Goal: Transaction & Acquisition: Purchase product/service

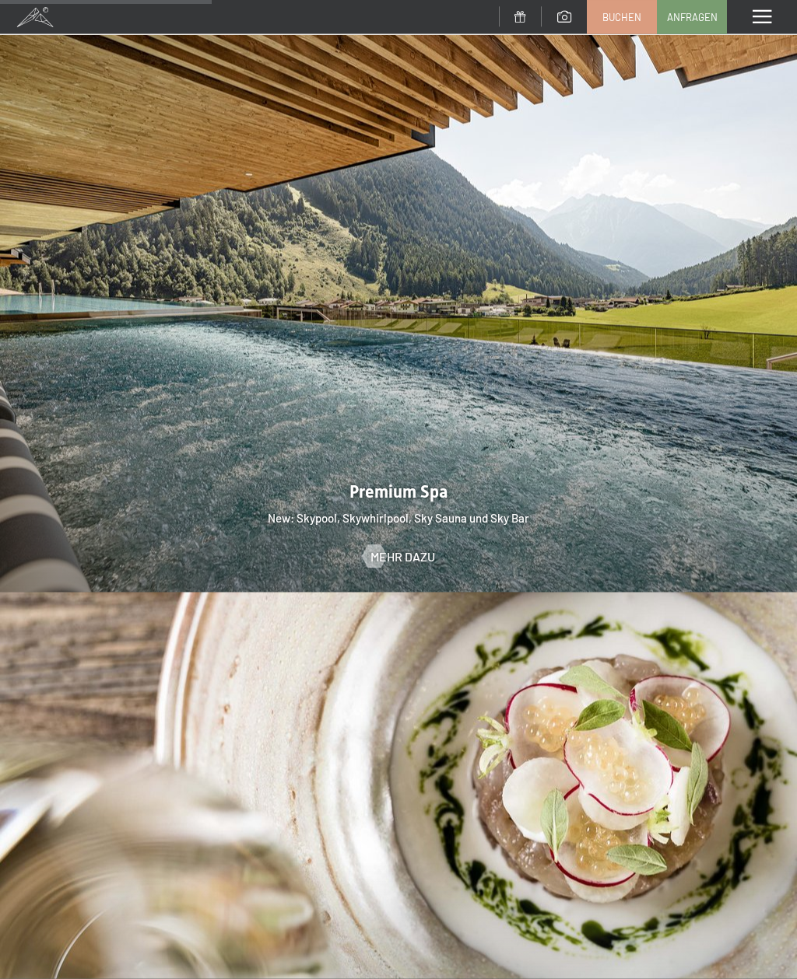
scroll to position [2112, 0]
click at [394, 548] on span "Mehr dazu" at bounding box center [402, 556] width 65 height 17
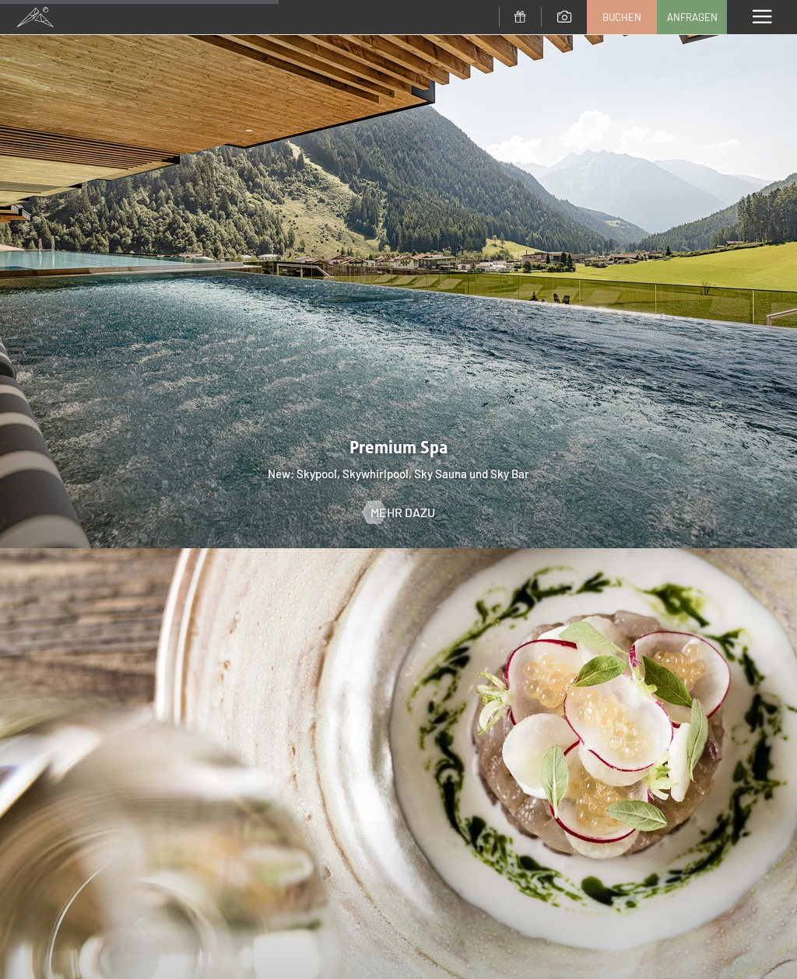
scroll to position [2149, 0]
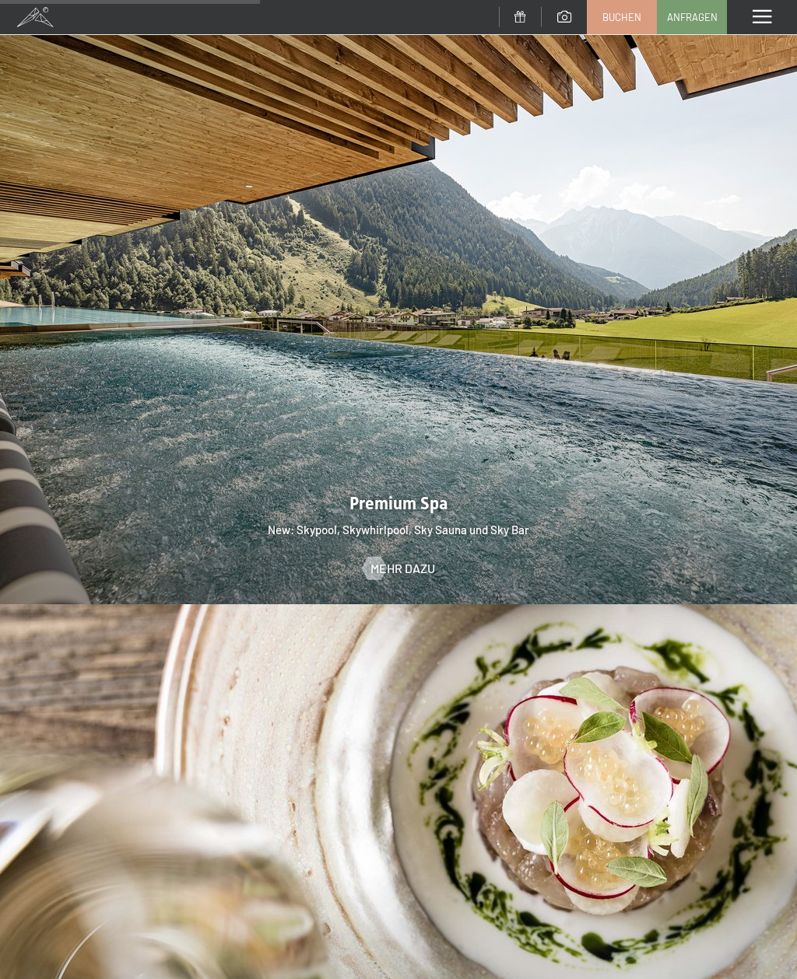
click at [747, 17] on div "Menü" at bounding box center [762, 17] width 70 height 34
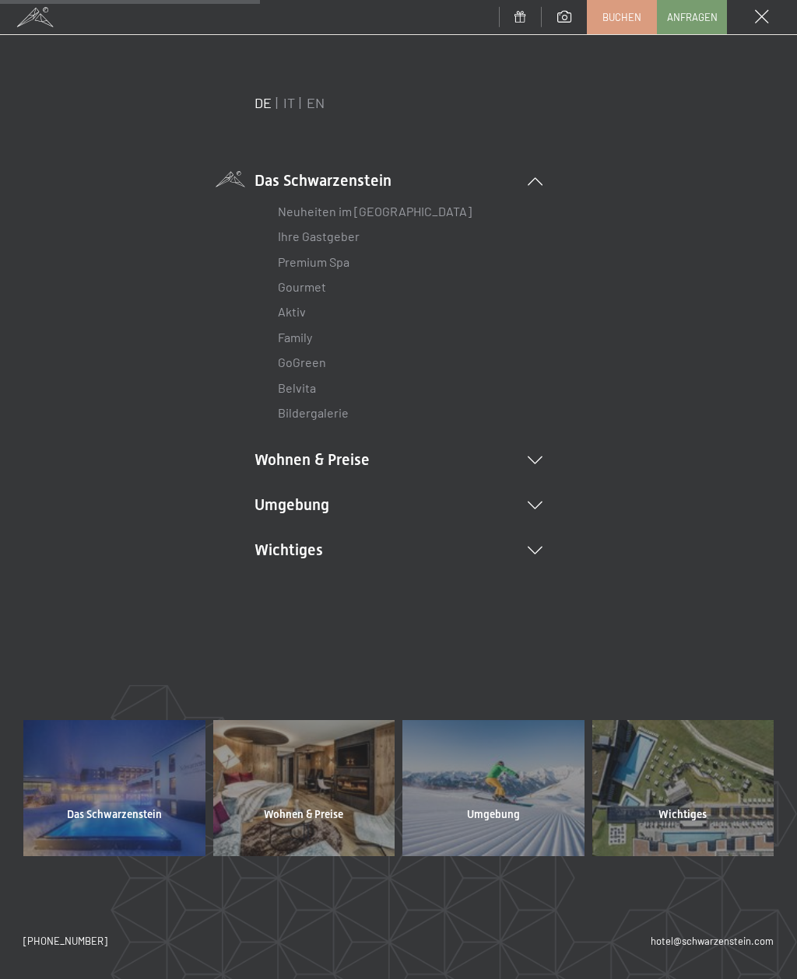
click at [286, 450] on li "Wohnen & Preise Inklusivleistungen [PERSON_NAME] & Preise Liste Angebote Liste …" at bounding box center [398, 460] width 288 height 22
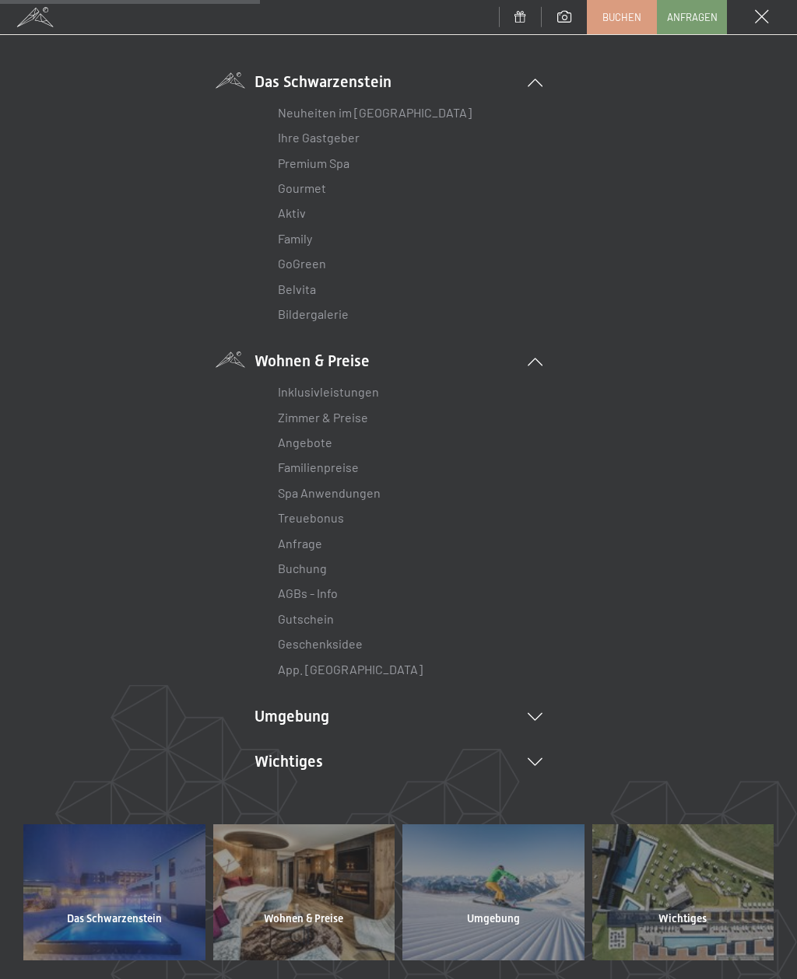
scroll to position [98, 0]
click at [293, 618] on link "Gutschein" at bounding box center [306, 619] width 56 height 15
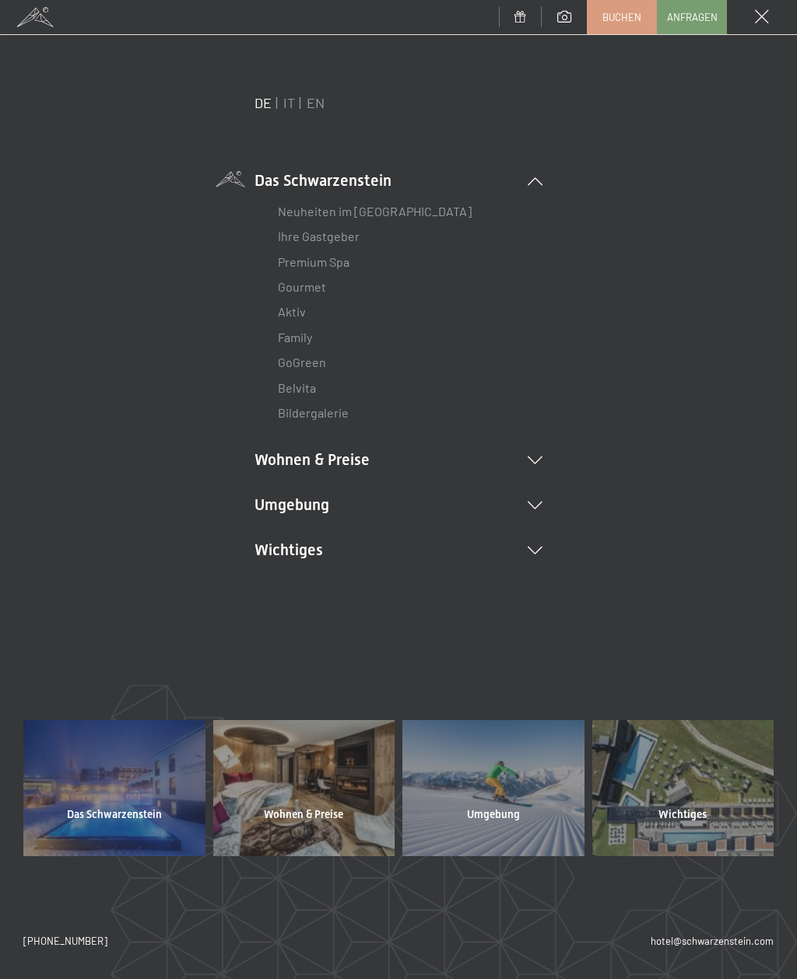
scroll to position [0, 0]
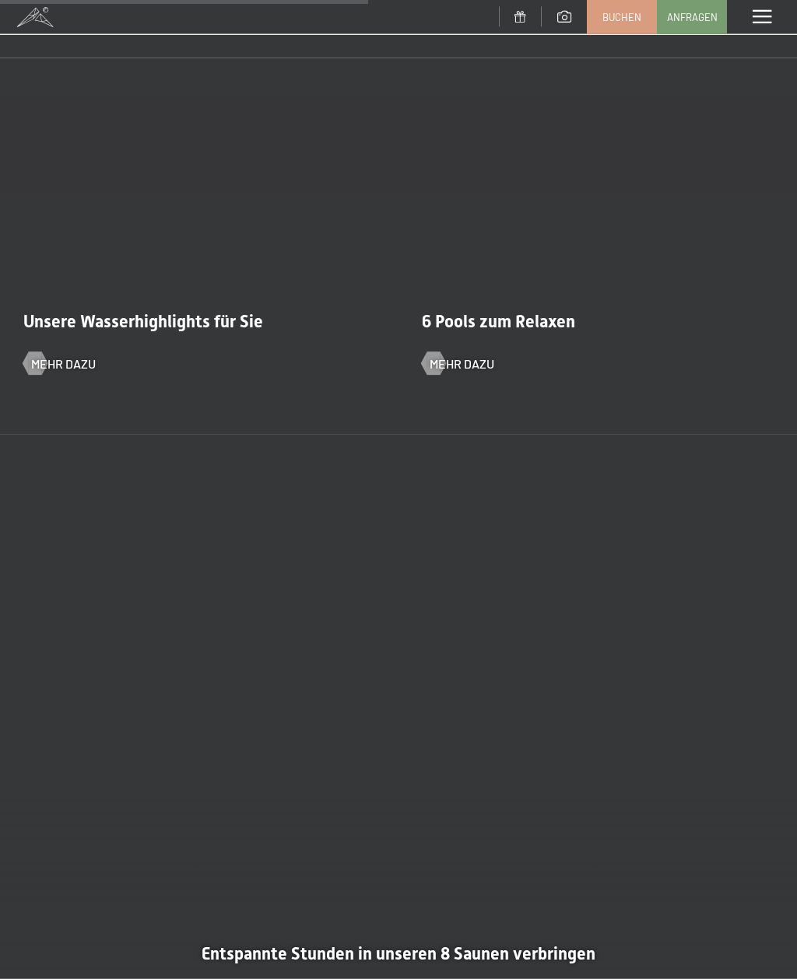
scroll to position [3127, 0]
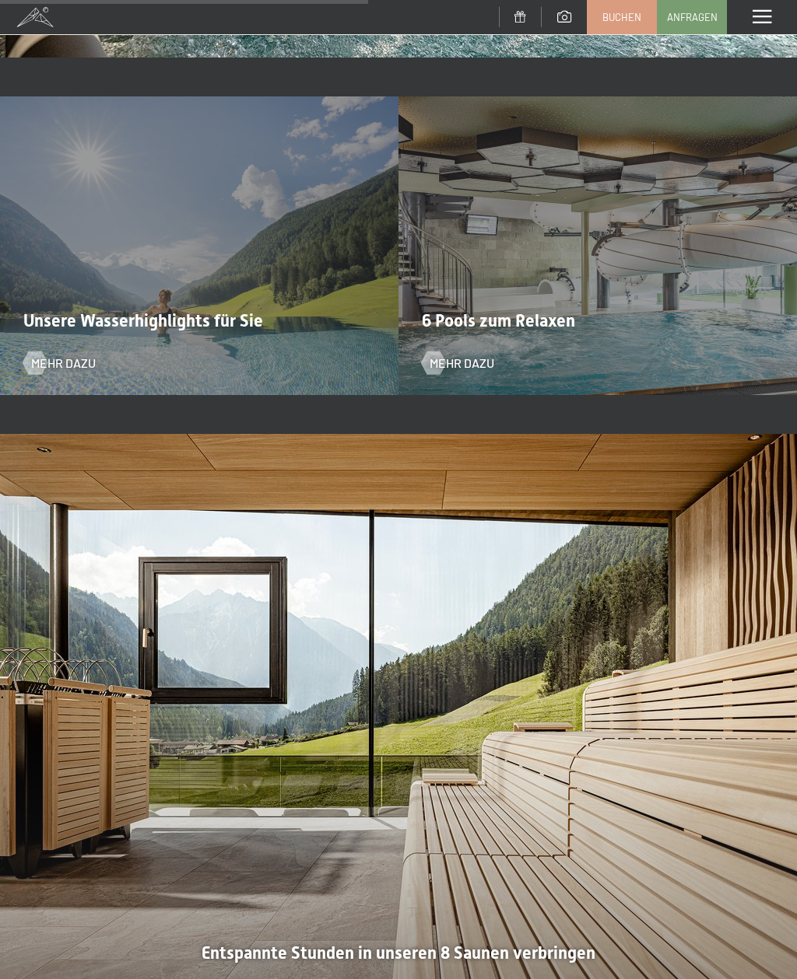
click at [66, 358] on div "Unsere Wasserhighlights für Sie Mehr dazu" at bounding box center [199, 245] width 398 height 299
click at [40, 375] on div at bounding box center [34, 363] width 13 height 23
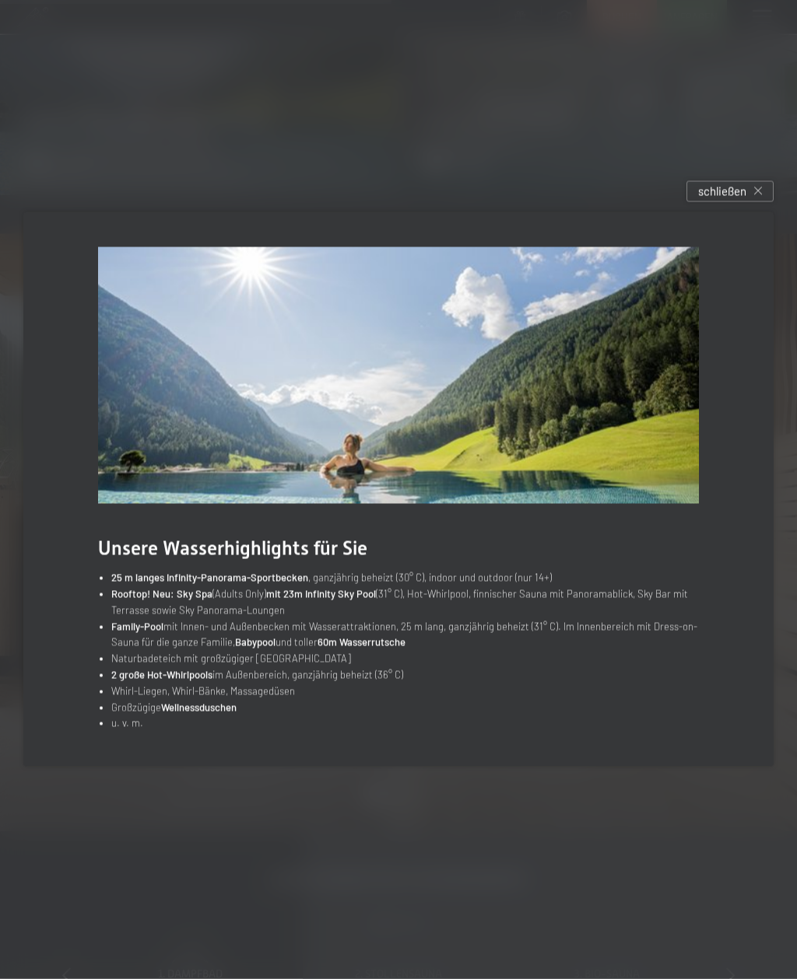
scroll to position [3329, 0]
click at [730, 202] on div "schließen" at bounding box center [729, 191] width 87 height 21
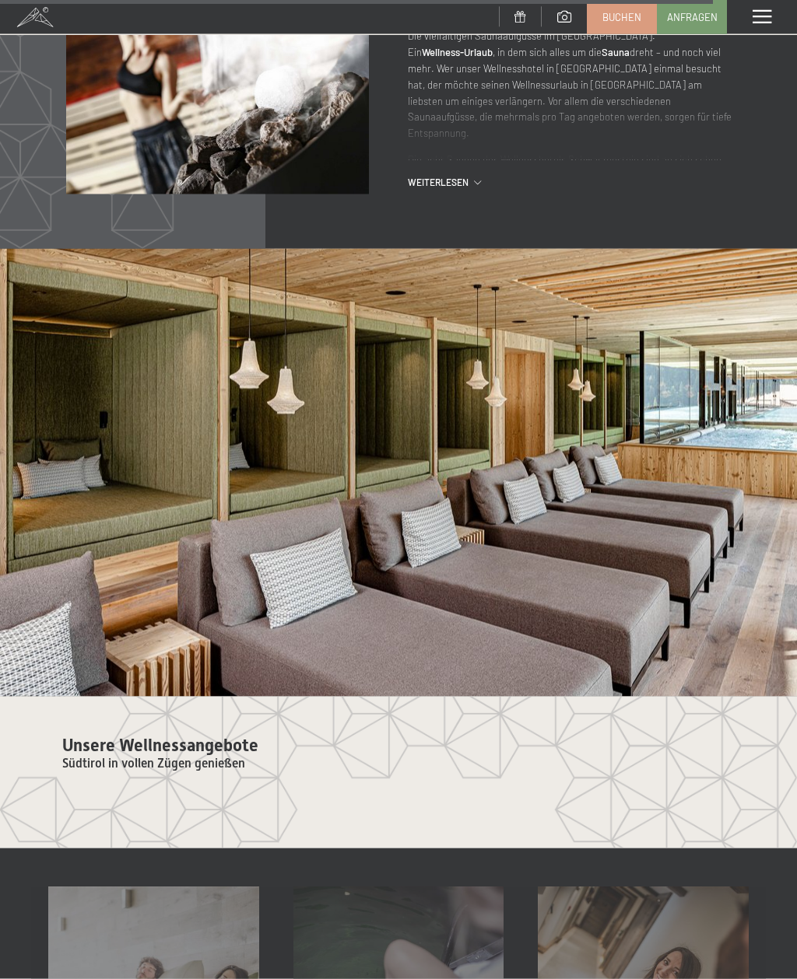
scroll to position [5909, 0]
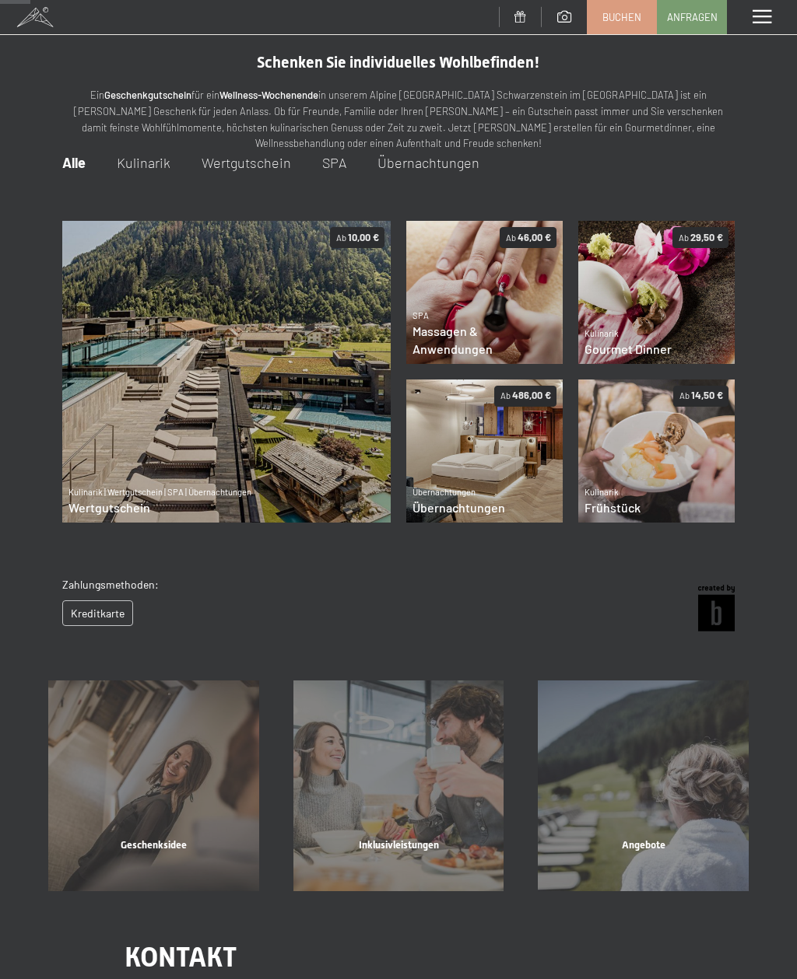
scroll to position [31, 0]
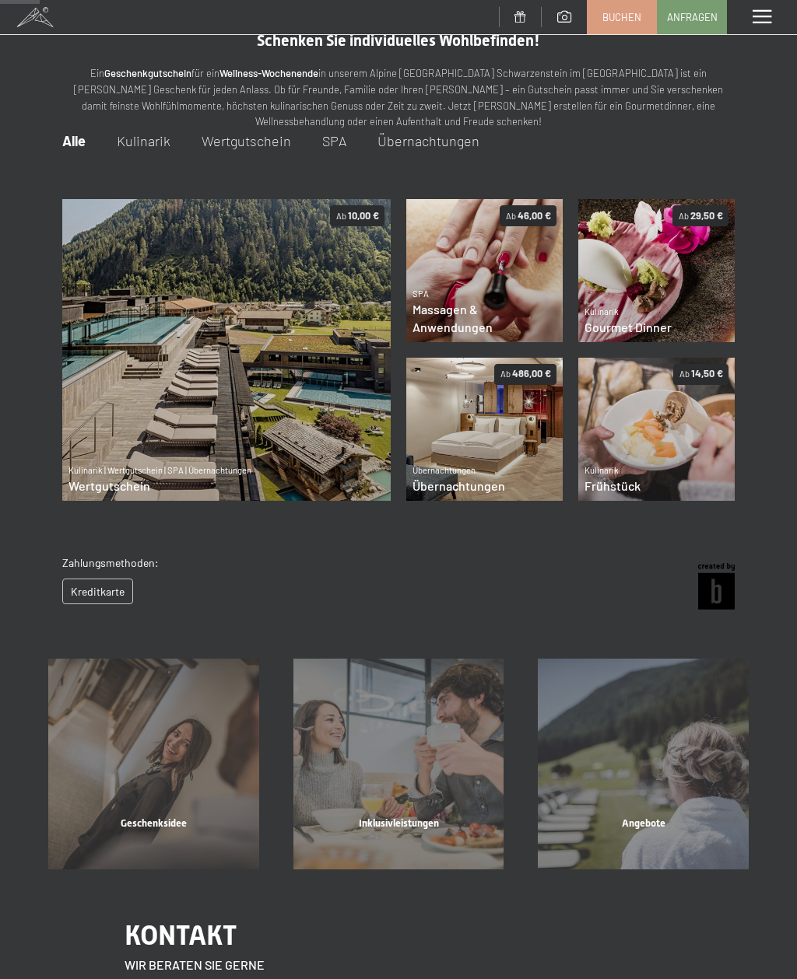
click at [450, 395] on img at bounding box center [484, 429] width 156 height 143
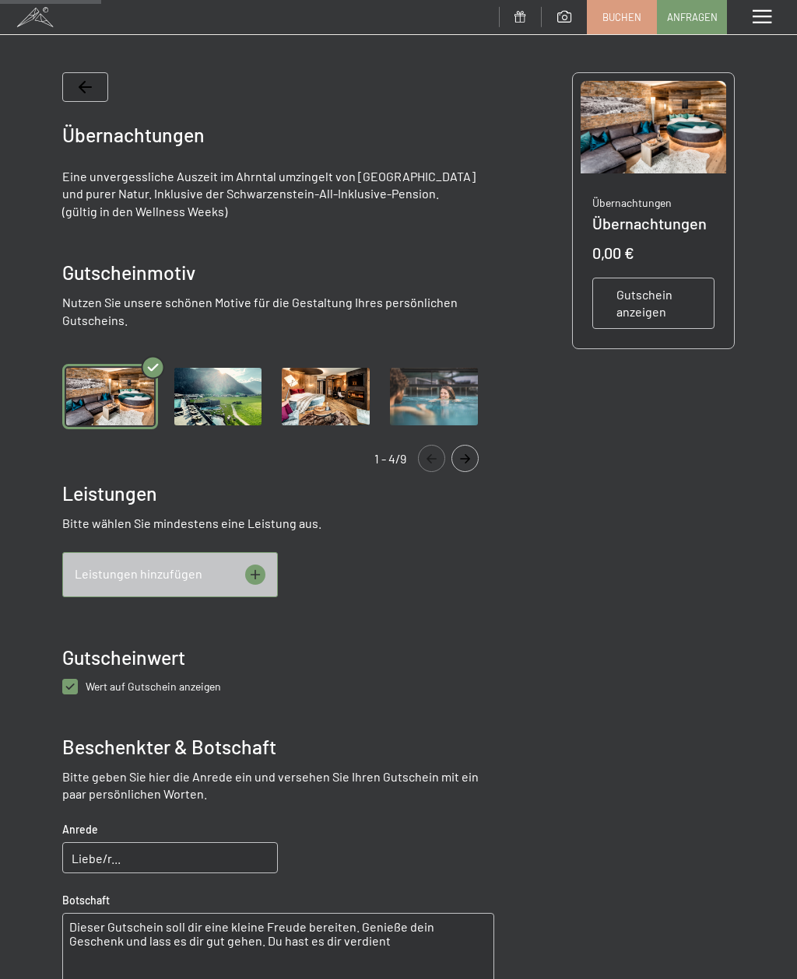
scroll to position [163, 0]
click at [240, 559] on div "Leistungen hinzufügen" at bounding box center [169, 574] width 215 height 45
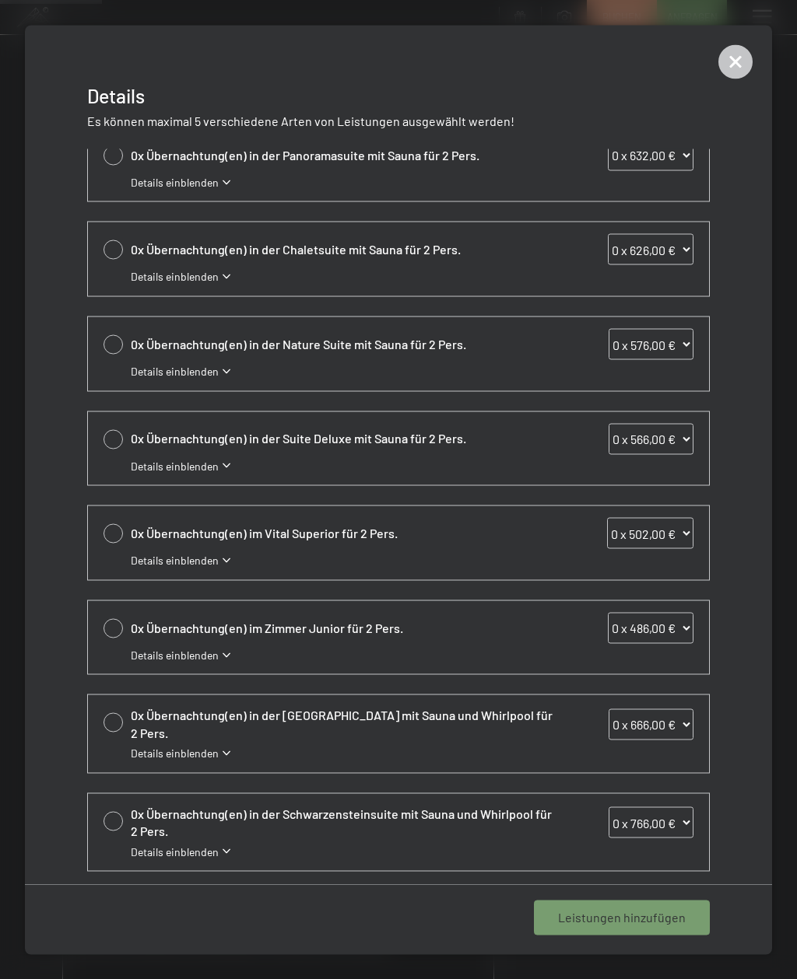
scroll to position [20, 0]
click at [117, 531] on div at bounding box center [112, 535] width 19 height 19
select select "1"
click at [602, 904] on div "1 Leistung hinzufügen" at bounding box center [625, 918] width 169 height 34
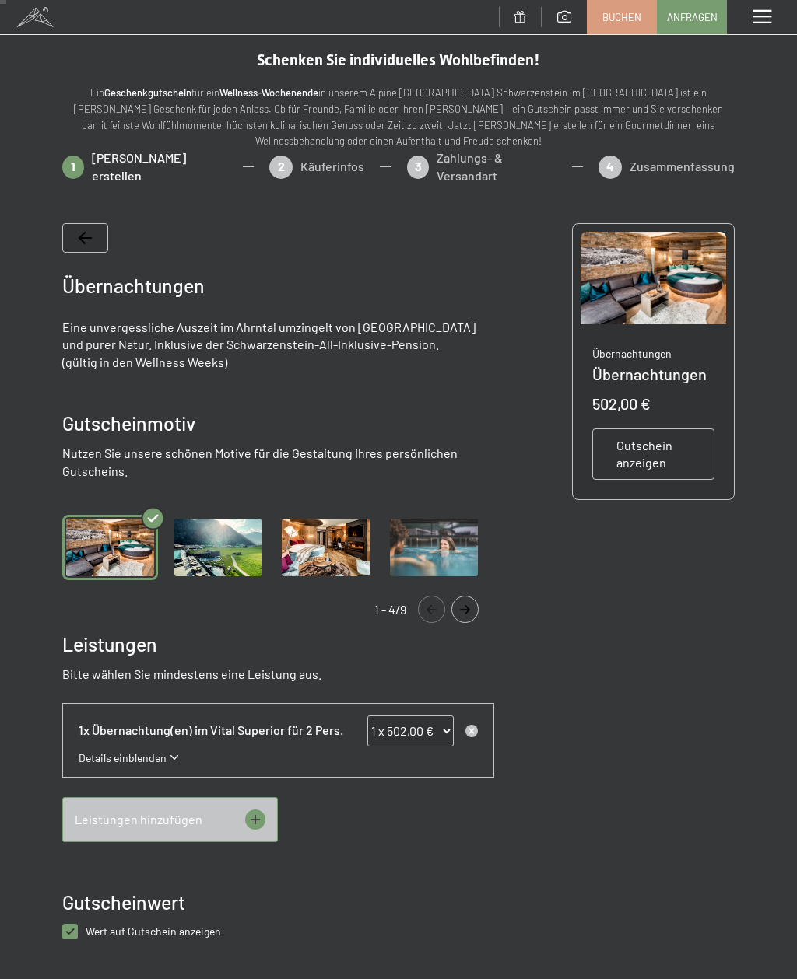
scroll to position [0, 0]
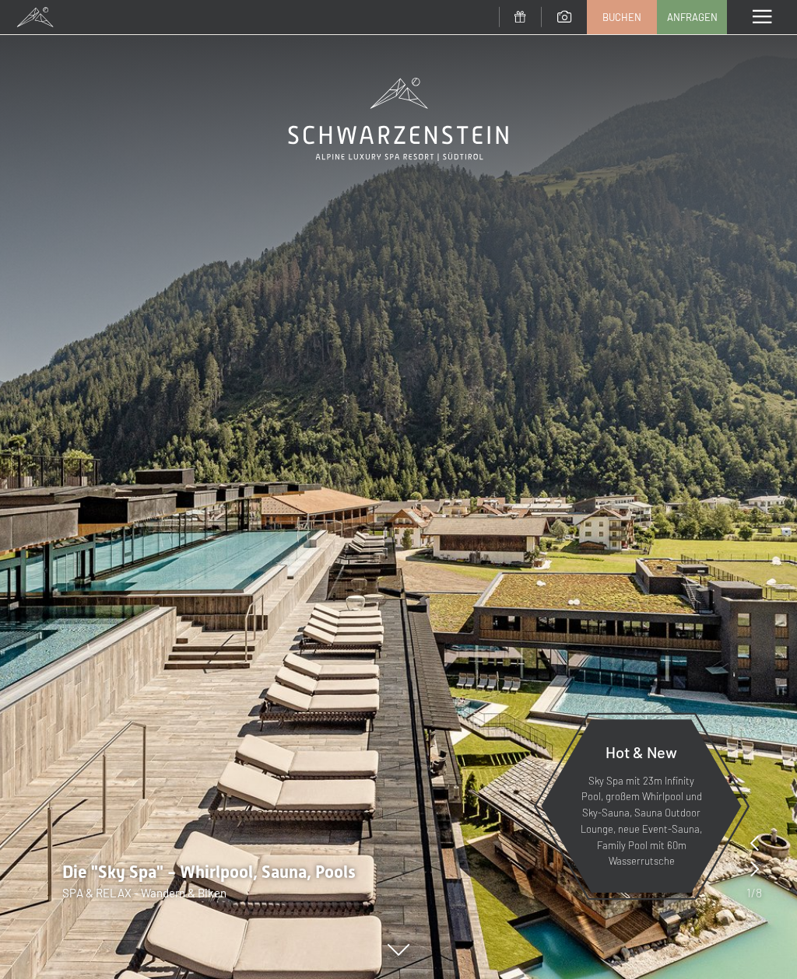
click at [764, 18] on span at bounding box center [761, 17] width 19 height 14
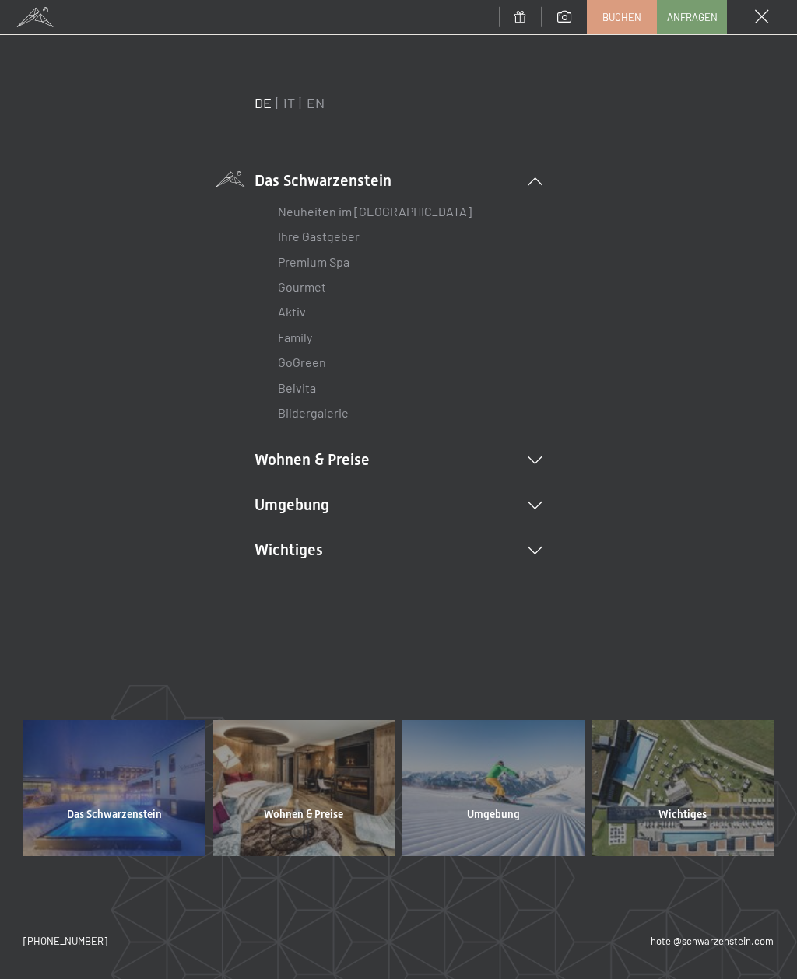
click at [534, 552] on li "Wichtiges Lage & Anreise Online bezahlen Webcam & Wetter Downloads" at bounding box center [398, 550] width 288 height 22
click at [534, 503] on icon at bounding box center [534, 506] width 15 height 8
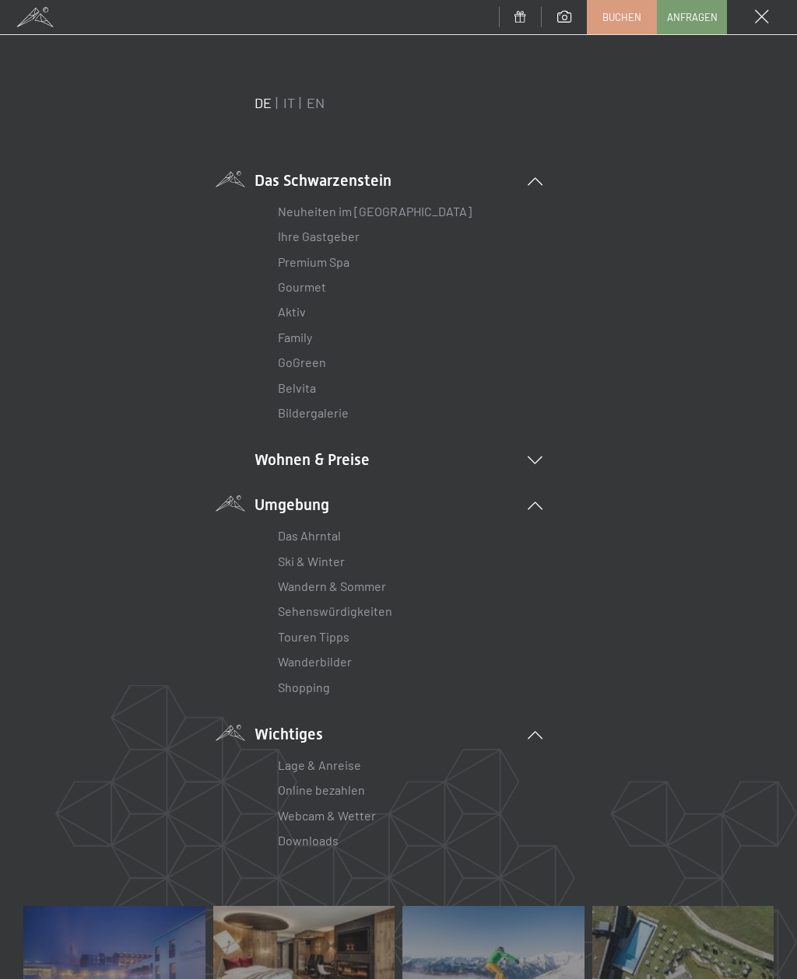
click at [538, 449] on li "Wohnen & Preise Inklusivleistungen [PERSON_NAME] & Preise Liste Angebote Liste …" at bounding box center [398, 460] width 288 height 22
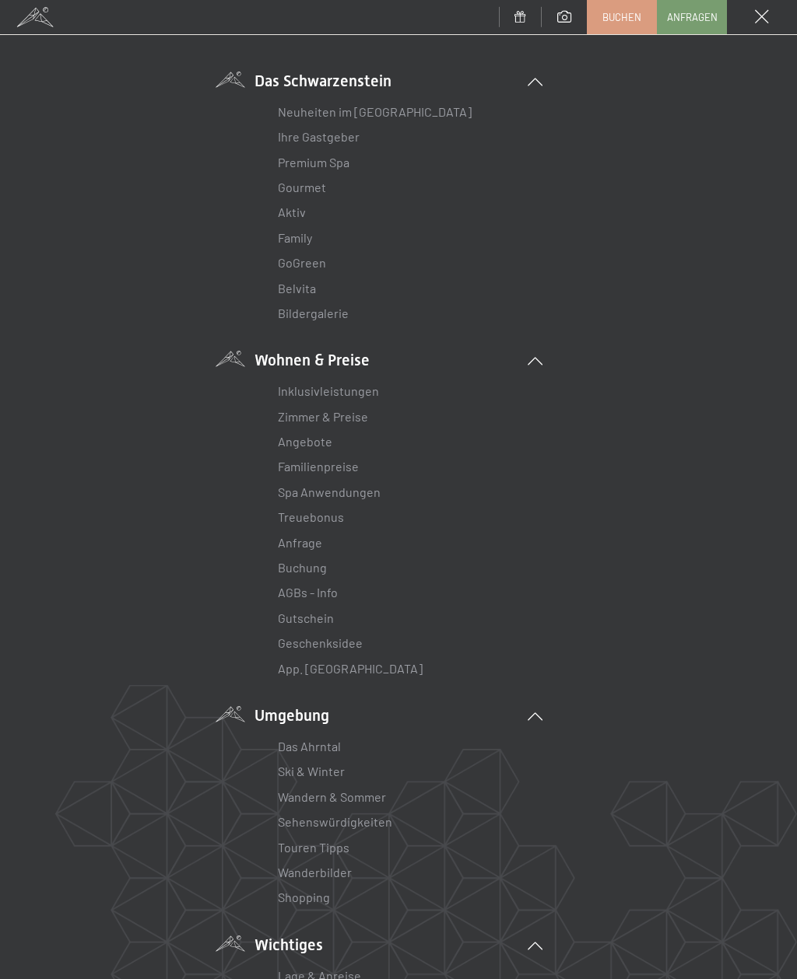
scroll to position [101, 0]
click at [351, 634] on link "Geschenksidee" at bounding box center [320, 641] width 85 height 15
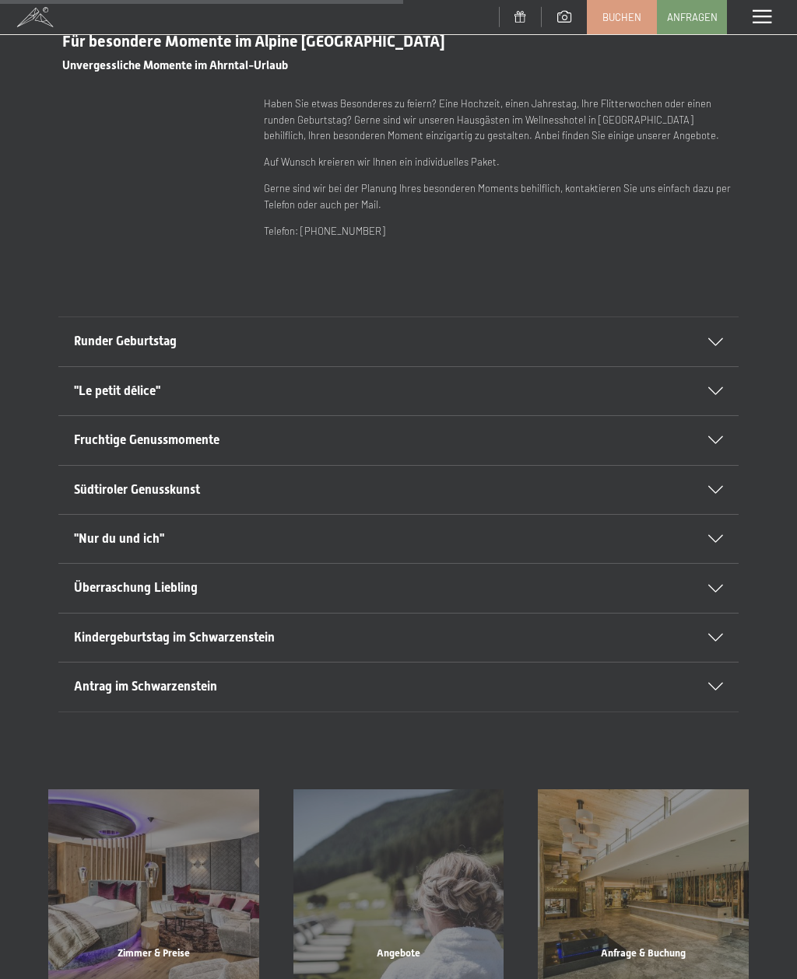
scroll to position [681, 0]
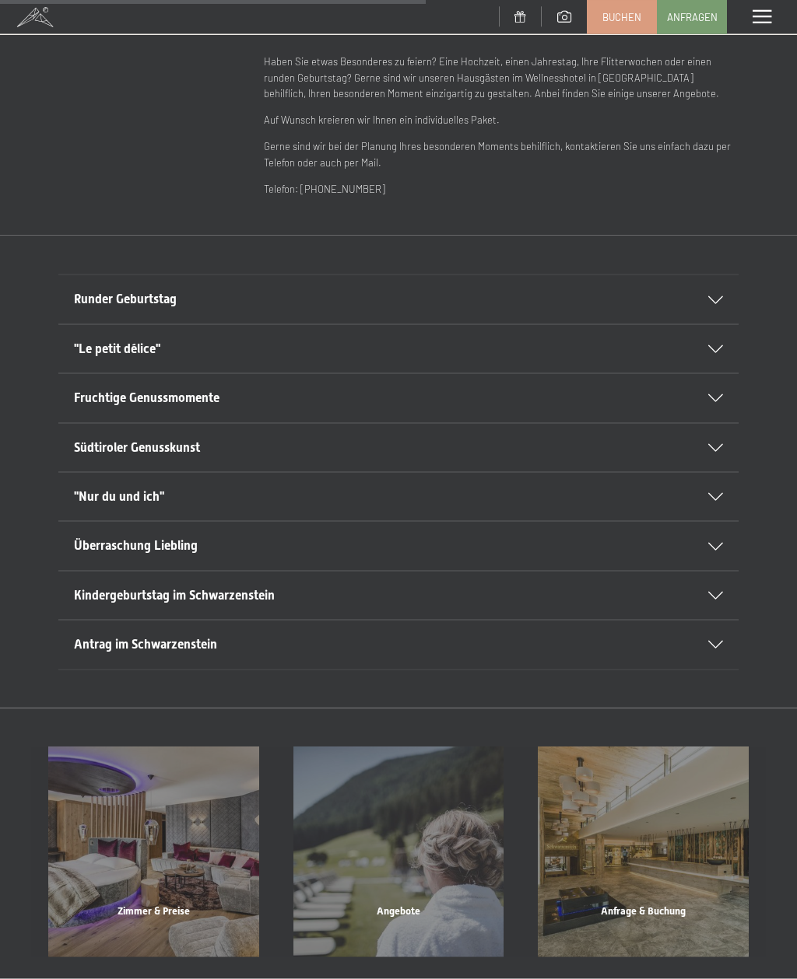
click at [712, 544] on div "Überraschung Liebling" at bounding box center [398, 546] width 649 height 48
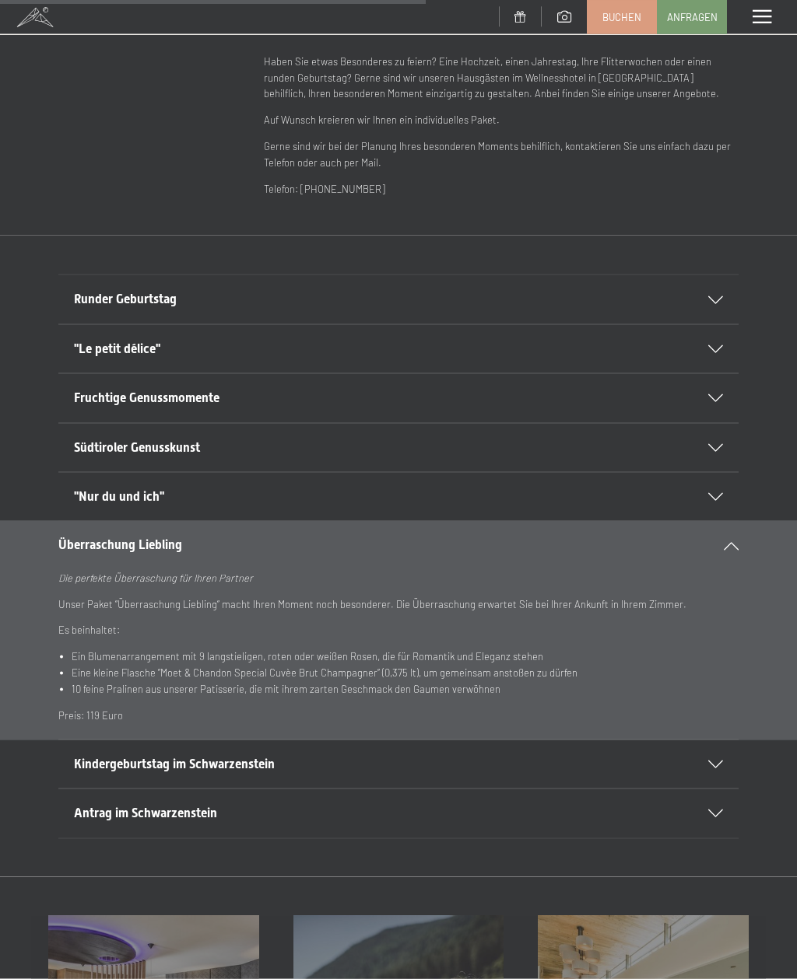
scroll to position [714, 0]
click at [723, 542] on icon at bounding box center [730, 545] width 15 height 8
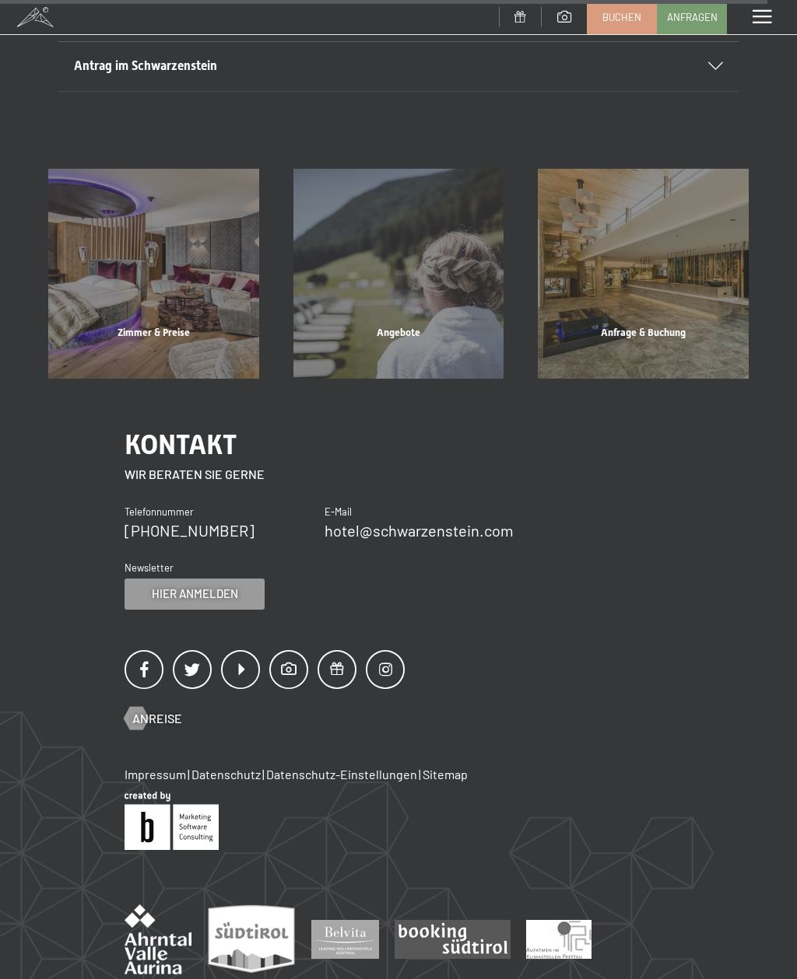
scroll to position [1295, 0]
